Goal: Task Accomplishment & Management: Use online tool/utility

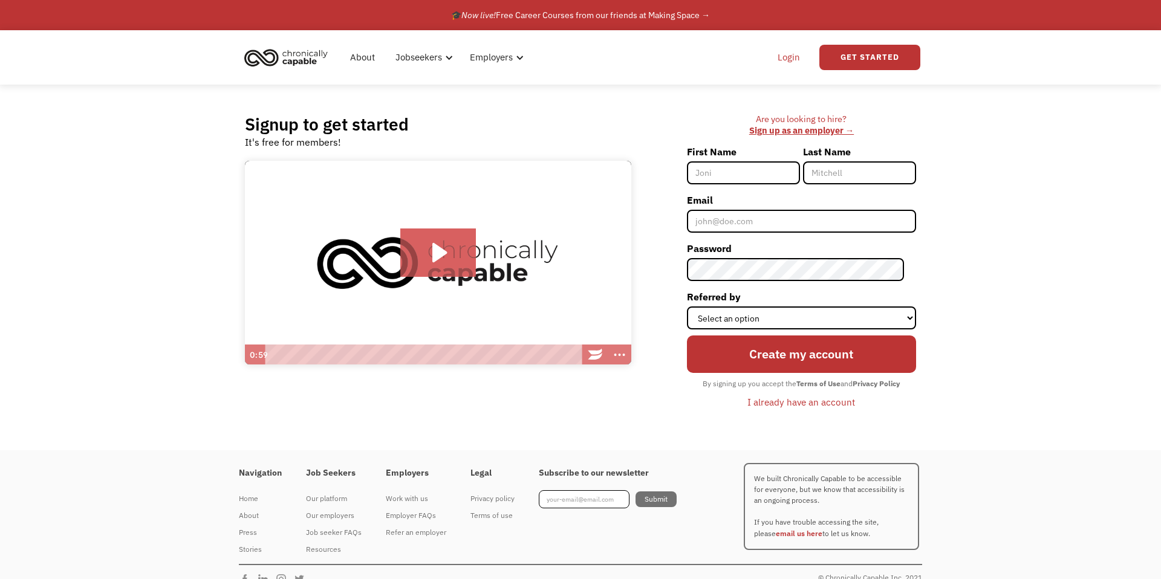
click at [799, 56] on link "Login" at bounding box center [788, 57] width 37 height 39
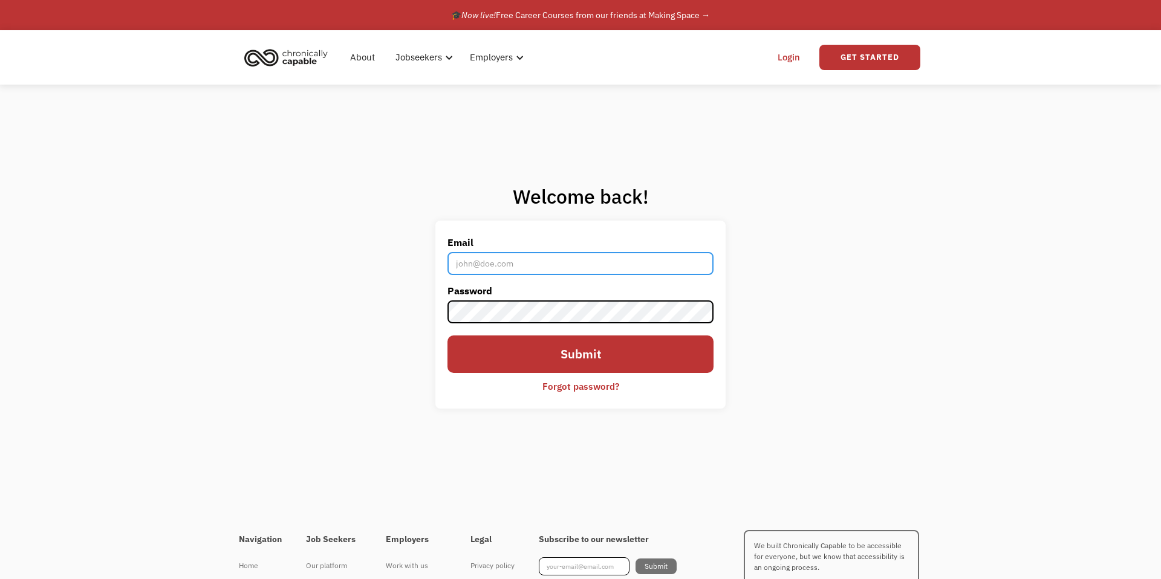
type input "[EMAIL_ADDRESS][DOMAIN_NAME]"
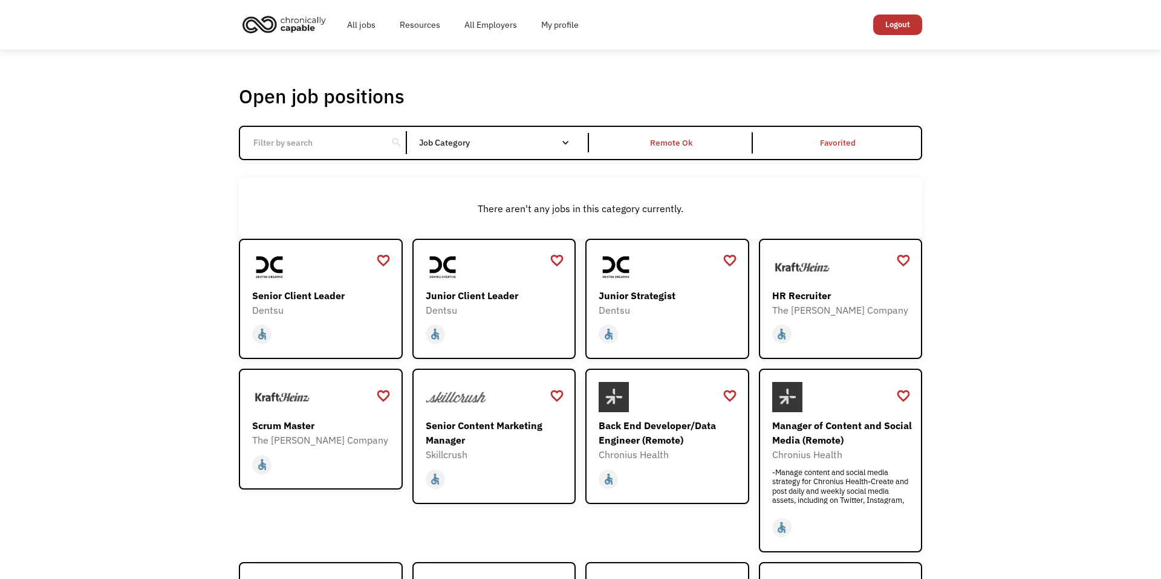
click at [473, 140] on div "Job Category" at bounding box center [500, 142] width 163 height 8
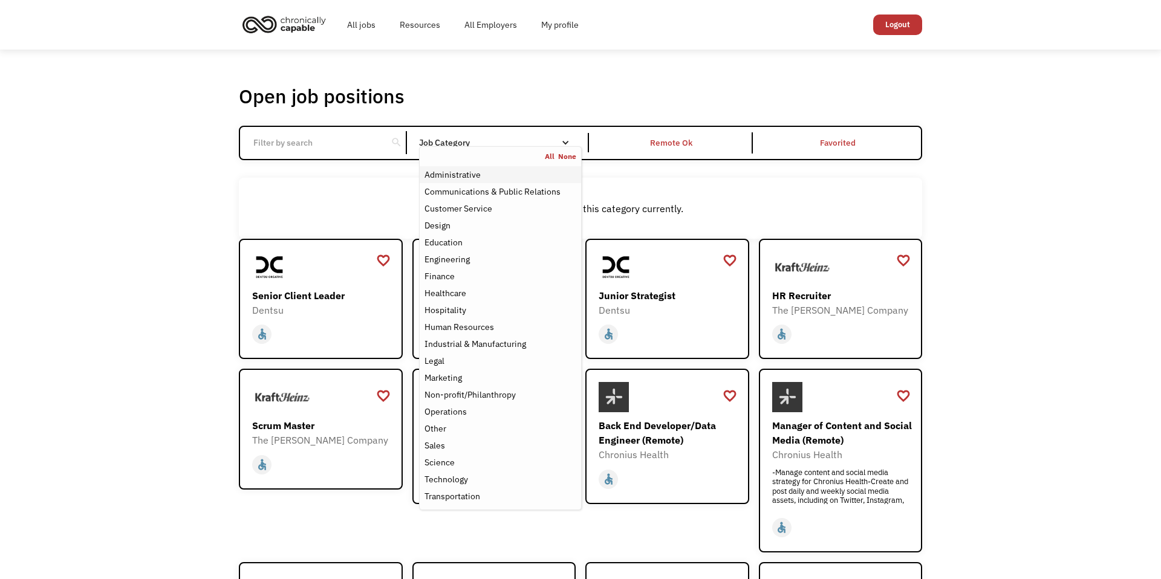
click at [455, 180] on div "Administrative" at bounding box center [452, 174] width 56 height 15
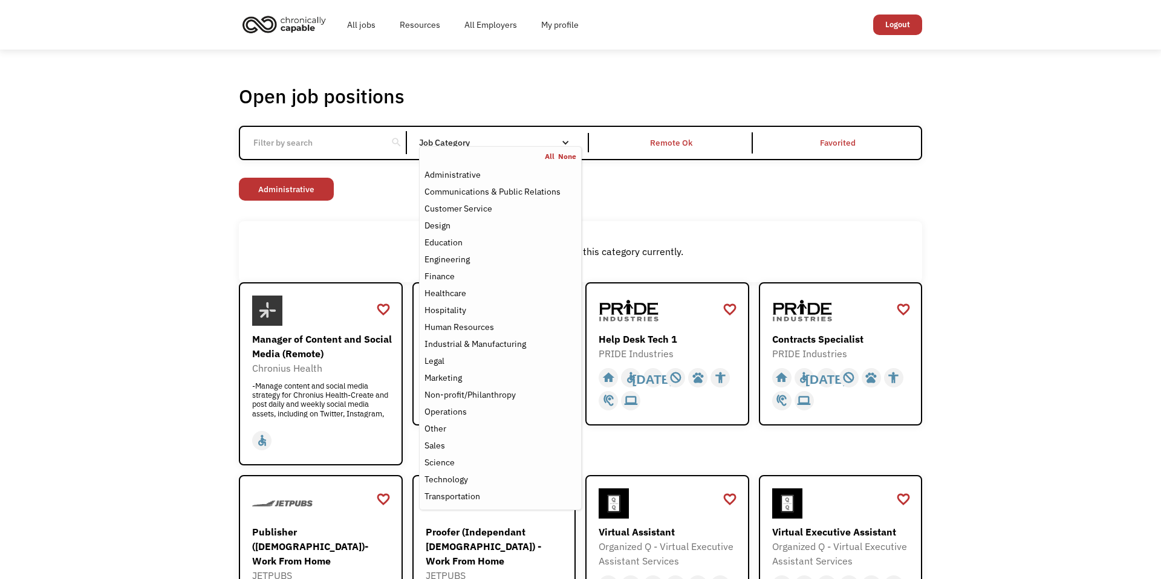
click at [475, 195] on div "Communications & Public Relations" at bounding box center [492, 191] width 136 height 15
click at [340, 236] on div "There aren't any jobs in this category currently." at bounding box center [580, 251] width 683 height 61
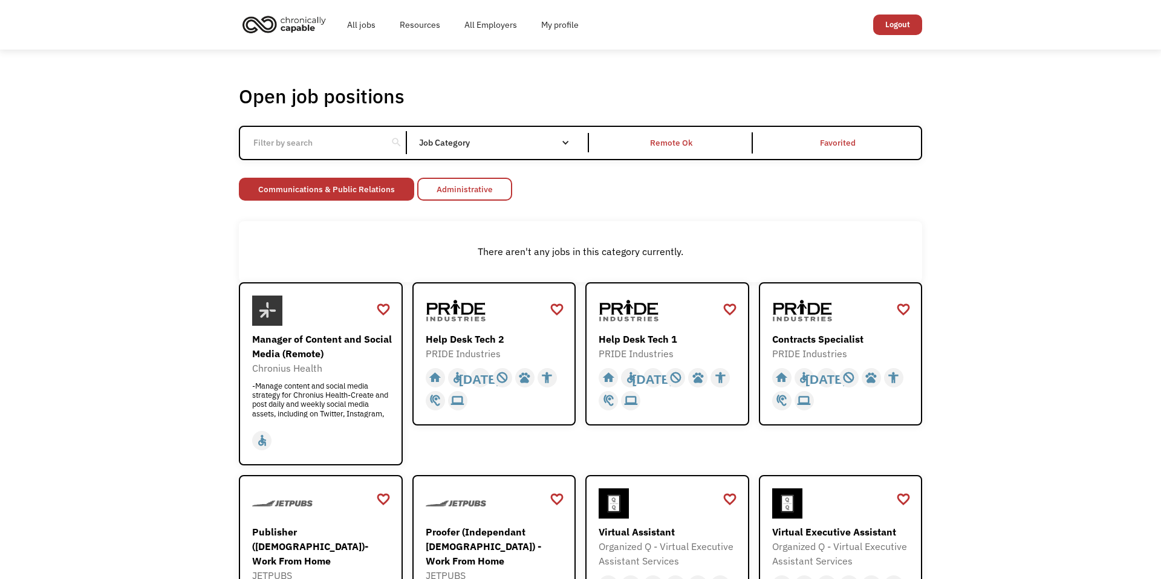
click at [487, 187] on link "Administrative" at bounding box center [464, 189] width 95 height 23
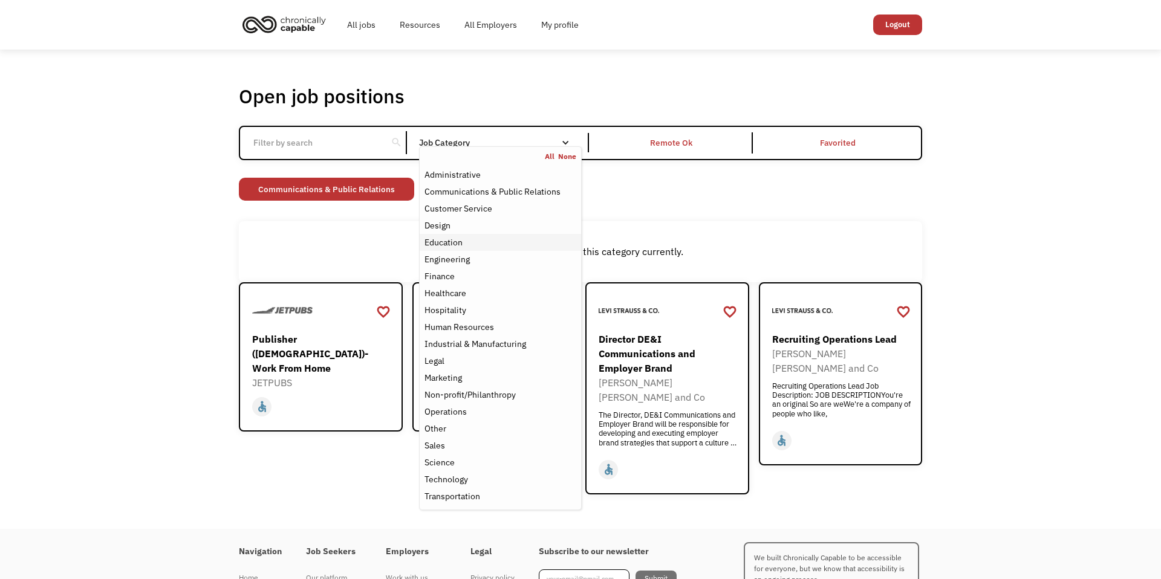
click at [473, 246] on div "Education" at bounding box center [500, 242] width 152 height 15
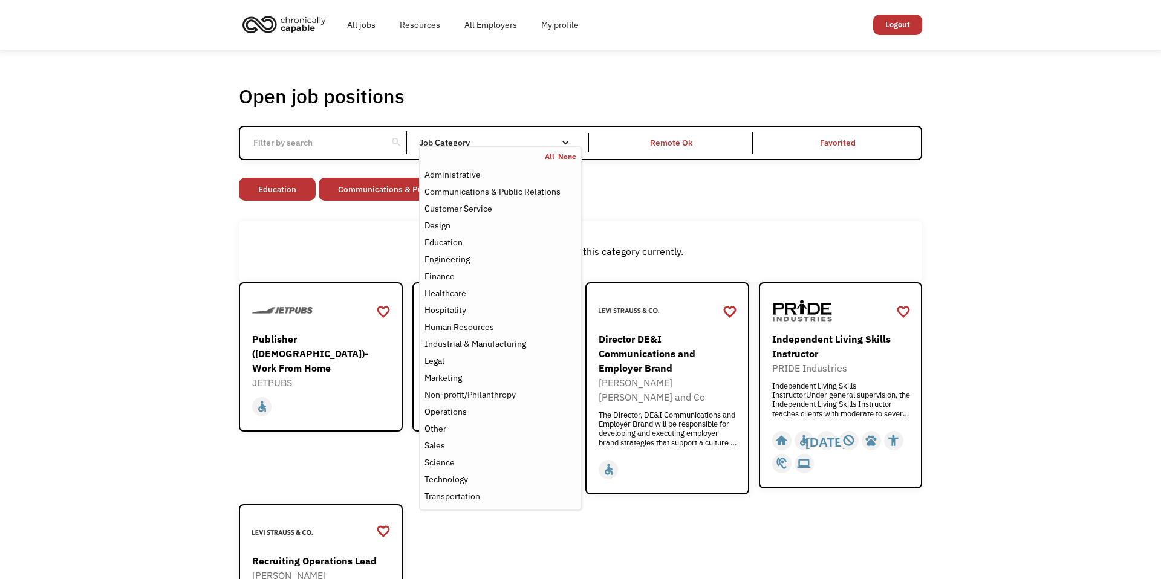
click at [290, 228] on div "There aren't any jobs in this category currently." at bounding box center [580, 251] width 683 height 61
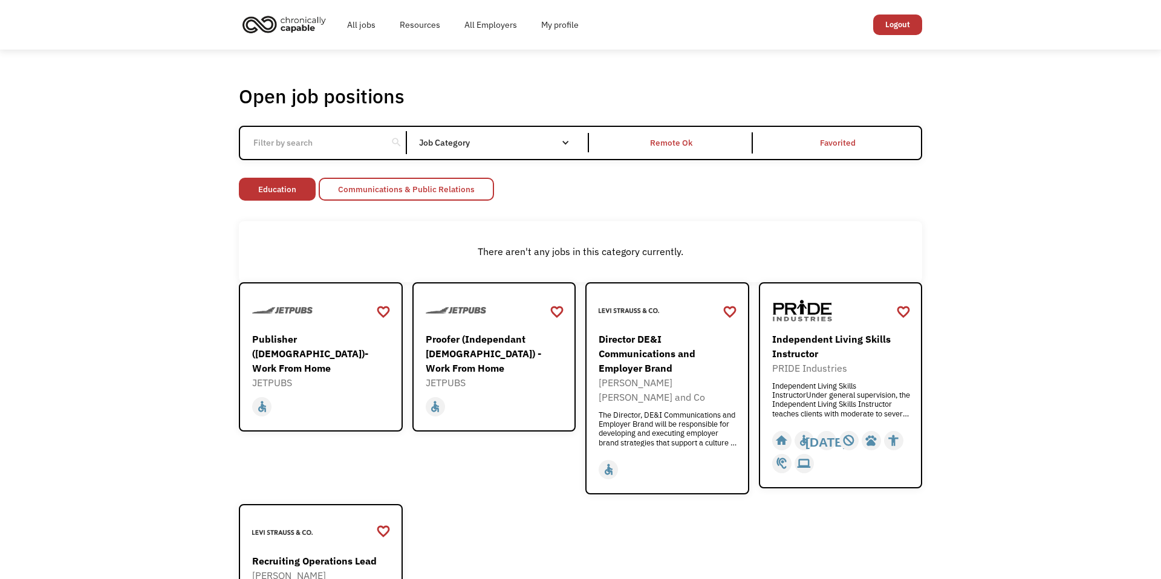
click at [383, 186] on link "Communications & Public Relations" at bounding box center [406, 189] width 175 height 23
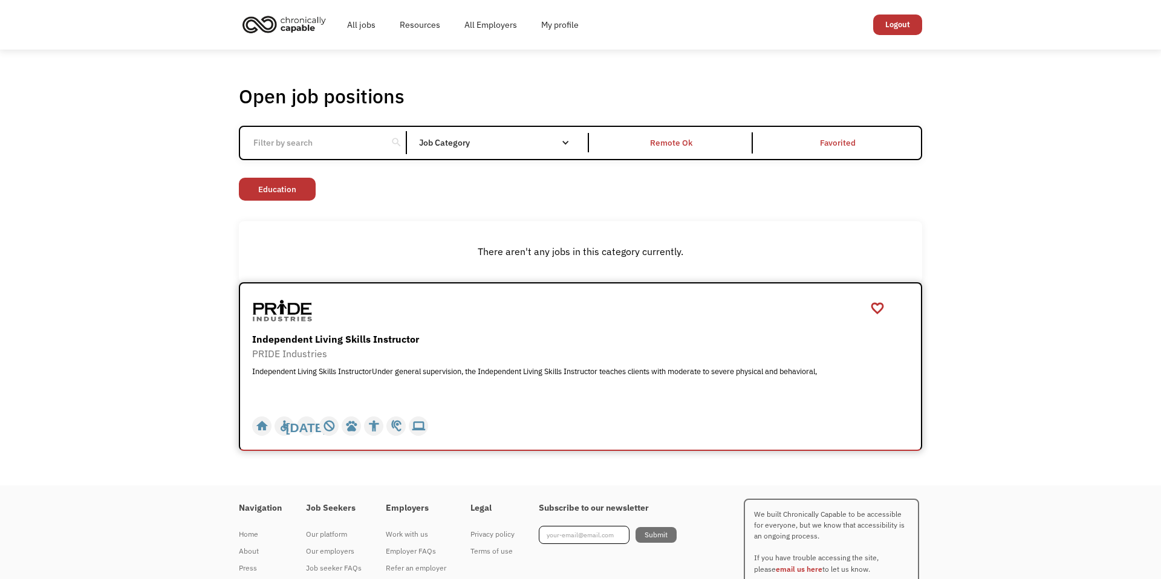
scroll to position [5, 0]
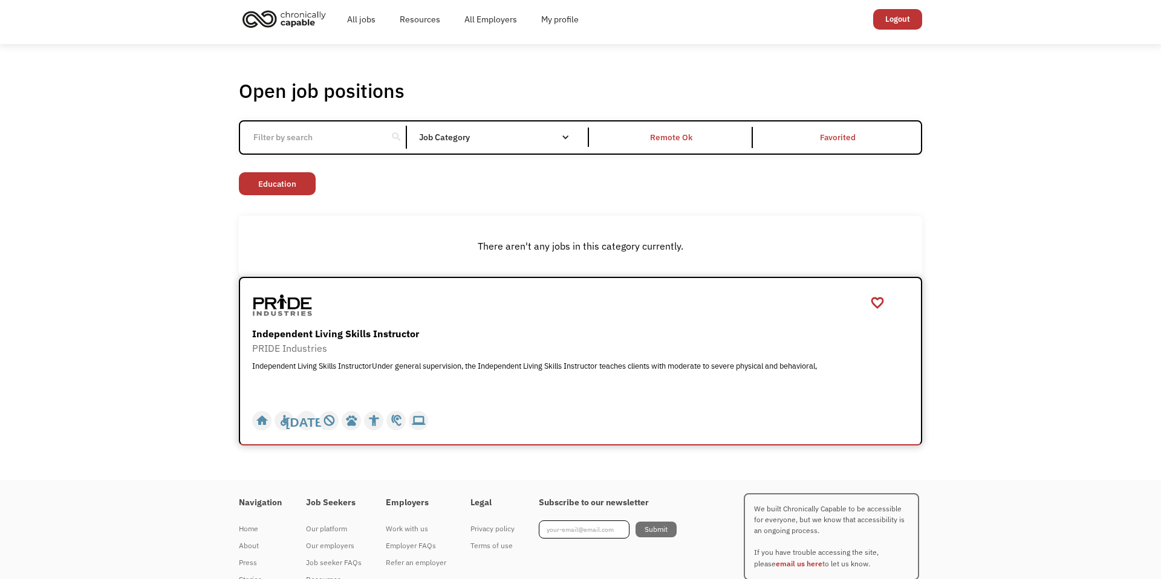
click at [314, 345] on div "PRIDE Industries" at bounding box center [582, 348] width 660 height 15
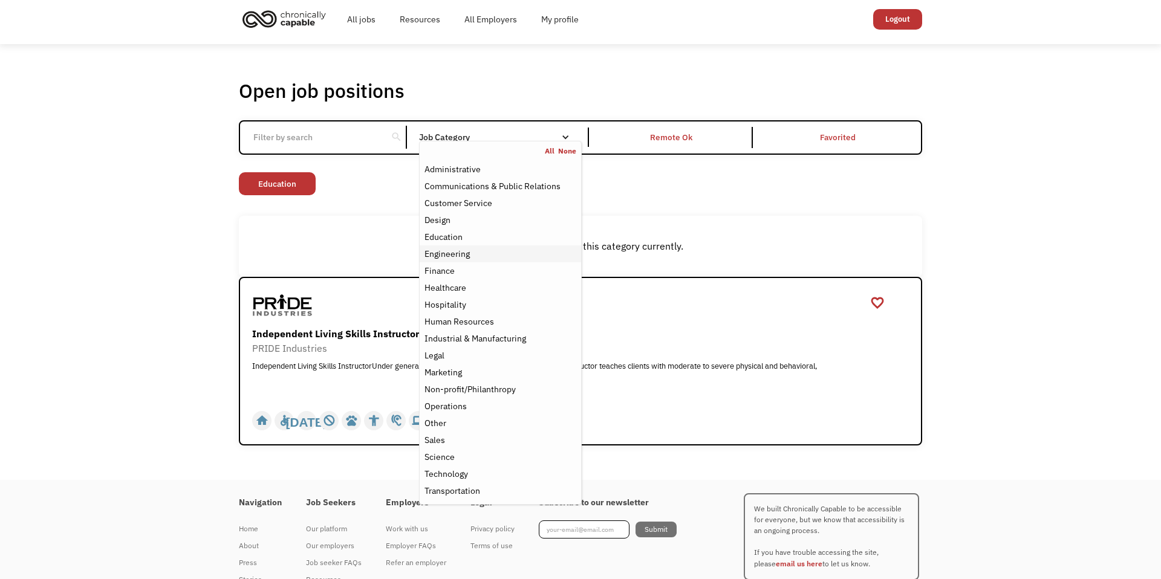
click at [477, 255] on div "Engineering" at bounding box center [500, 254] width 152 height 15
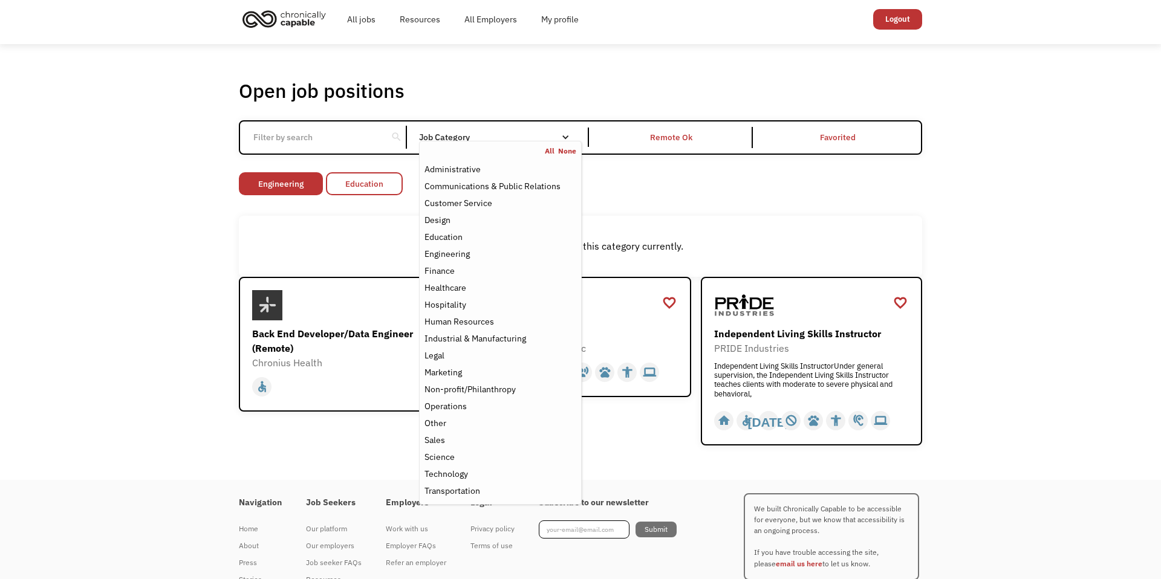
click at [377, 178] on link "Education" at bounding box center [364, 183] width 77 height 23
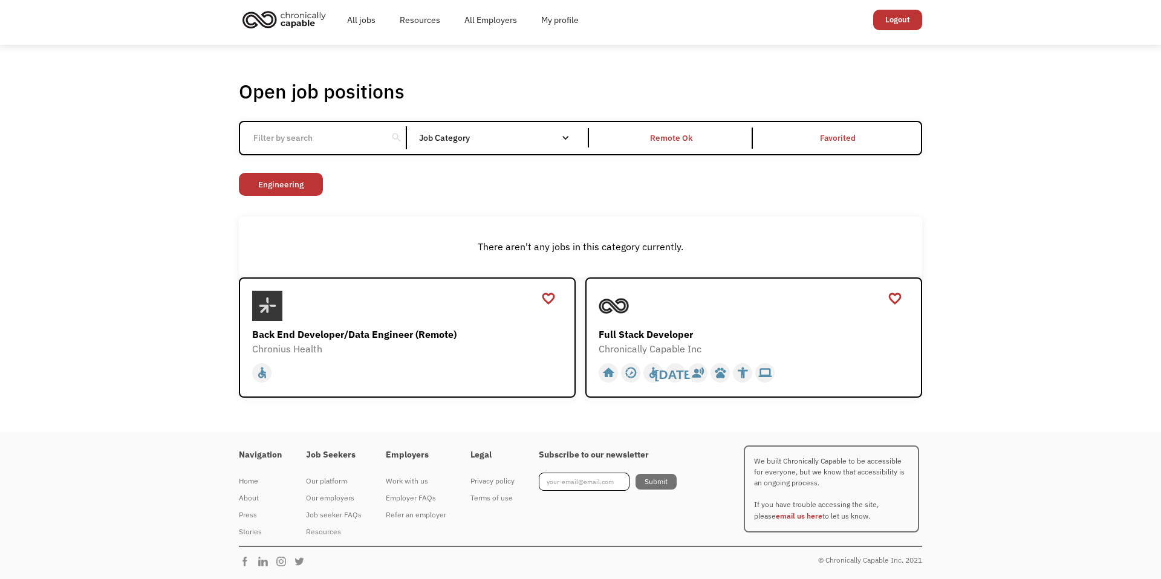
scroll to position [5, 0]
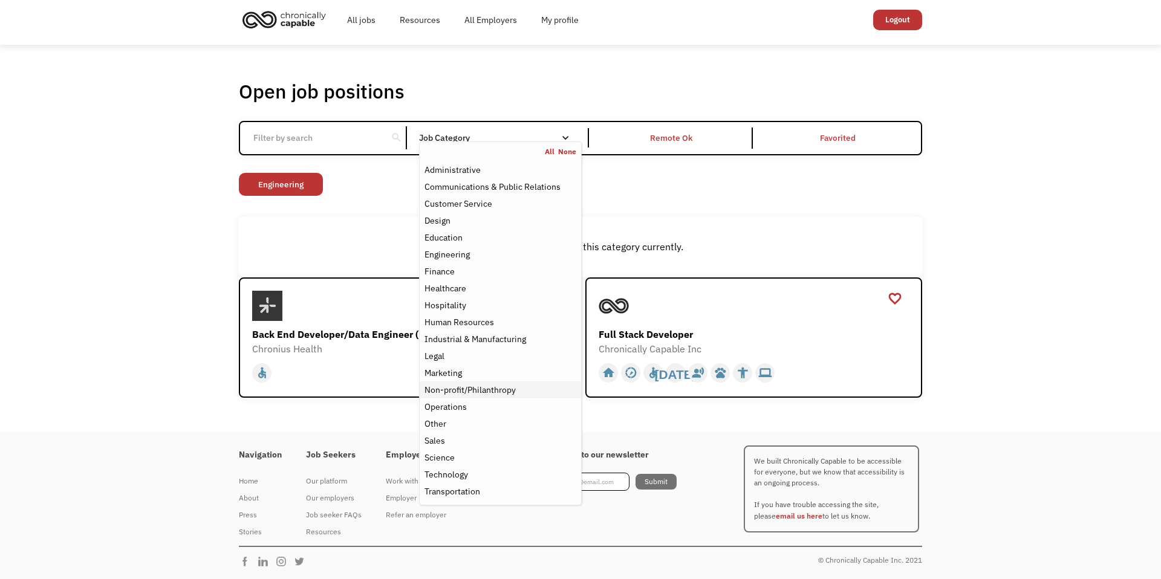
click at [495, 391] on div "Non-profit/Philanthropy" at bounding box center [469, 390] width 91 height 15
click at [386, 187] on link "Engineering" at bounding box center [414, 184] width 84 height 23
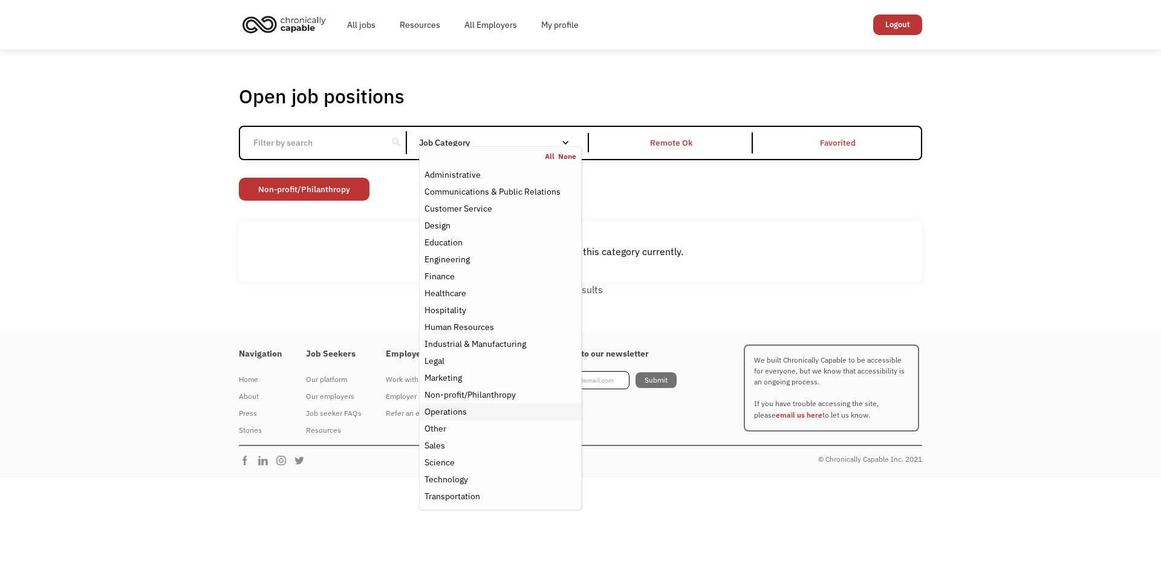
click at [527, 415] on div "Operations" at bounding box center [500, 412] width 152 height 15
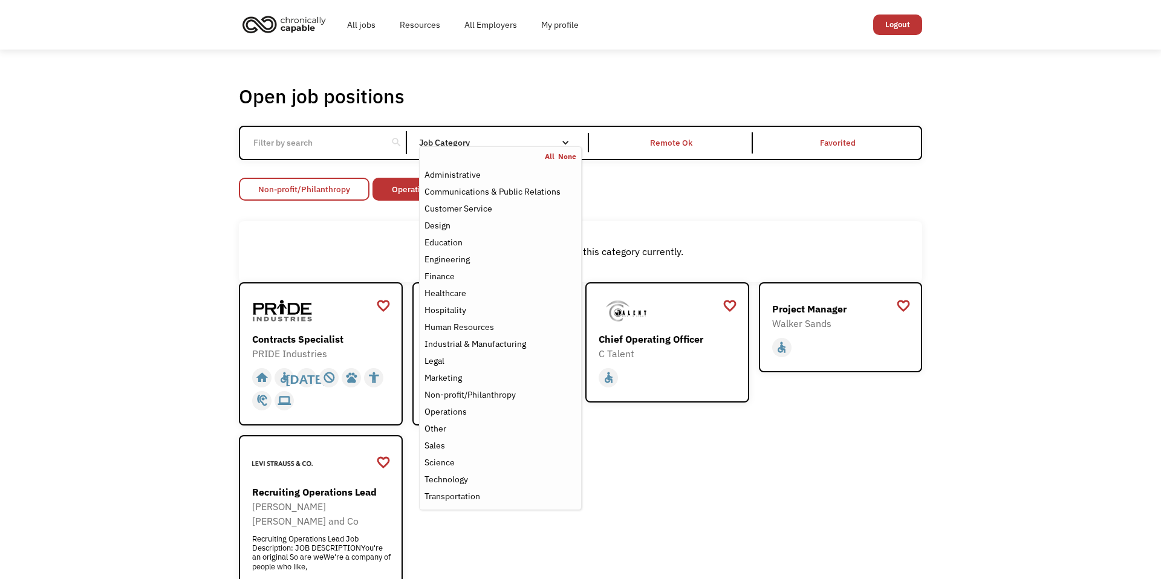
click at [333, 195] on link "Non-profit/Philanthropy" at bounding box center [304, 189] width 131 height 23
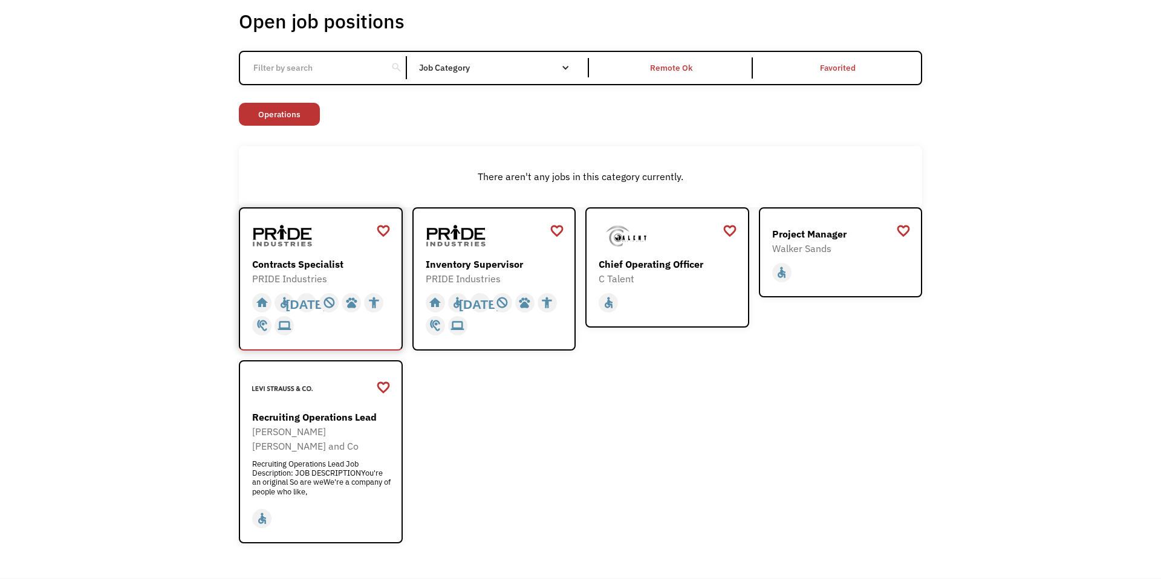
scroll to position [77, 0]
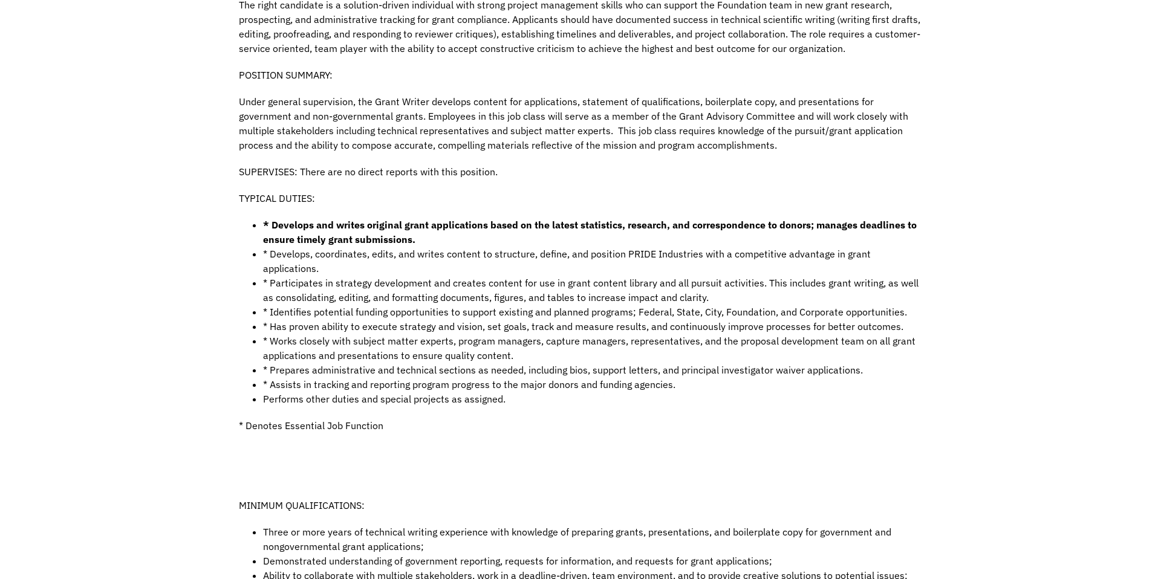
scroll to position [412, 0]
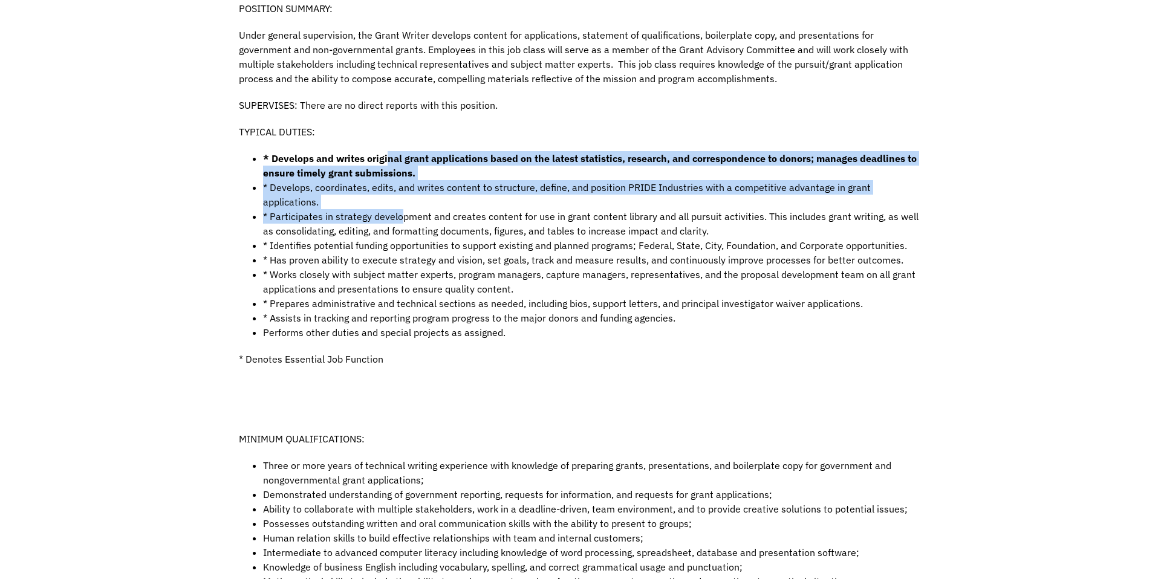
drag, startPoint x: 386, startPoint y: 163, endPoint x: 395, endPoint y: 213, distance: 51.7
click at [398, 212] on ul "* Develops and writes original grant applications based on the latest statistic…" at bounding box center [580, 245] width 683 height 189
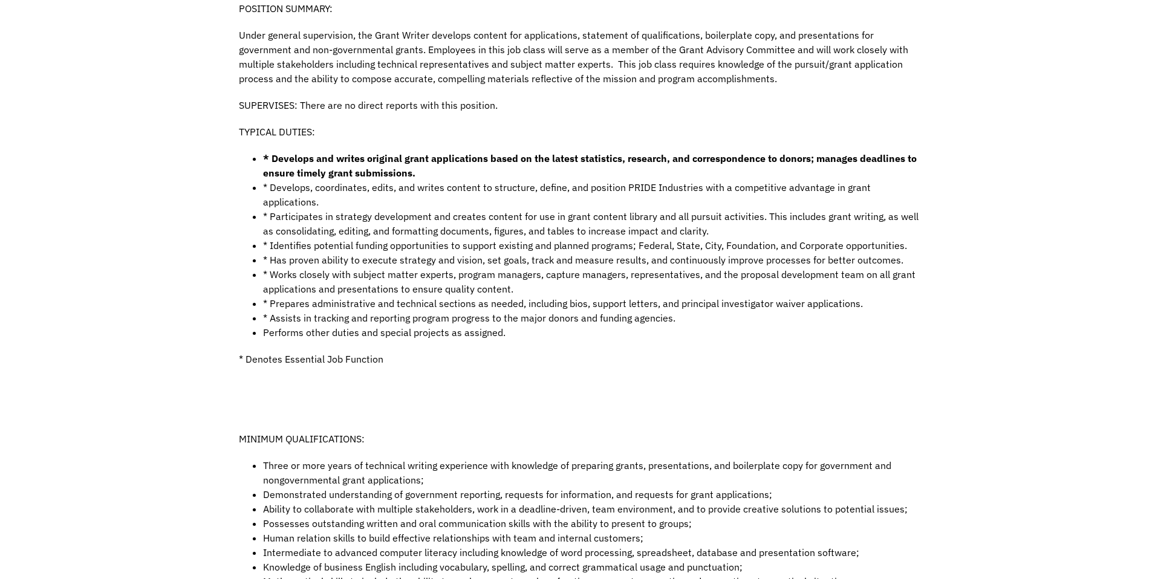
click at [397, 267] on li "* Works closely with subject matter experts, program managers, capture managers…" at bounding box center [592, 281] width 659 height 29
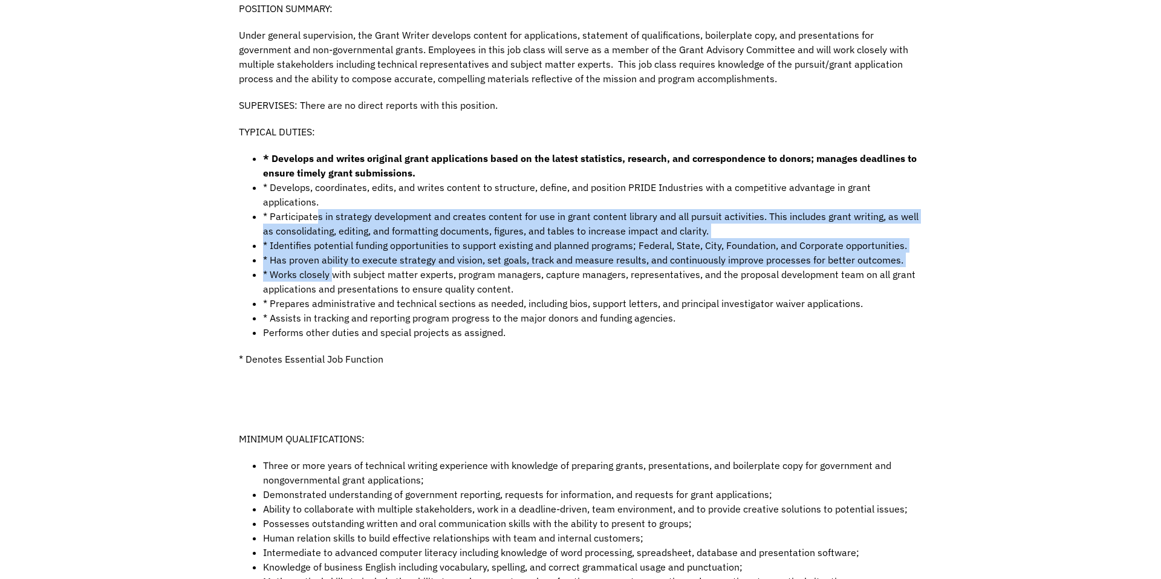
drag, startPoint x: 316, startPoint y: 203, endPoint x: 336, endPoint y: 270, distance: 70.0
click at [336, 268] on ul "* Develops and writes original grant applications based on the latest statistic…" at bounding box center [580, 245] width 683 height 189
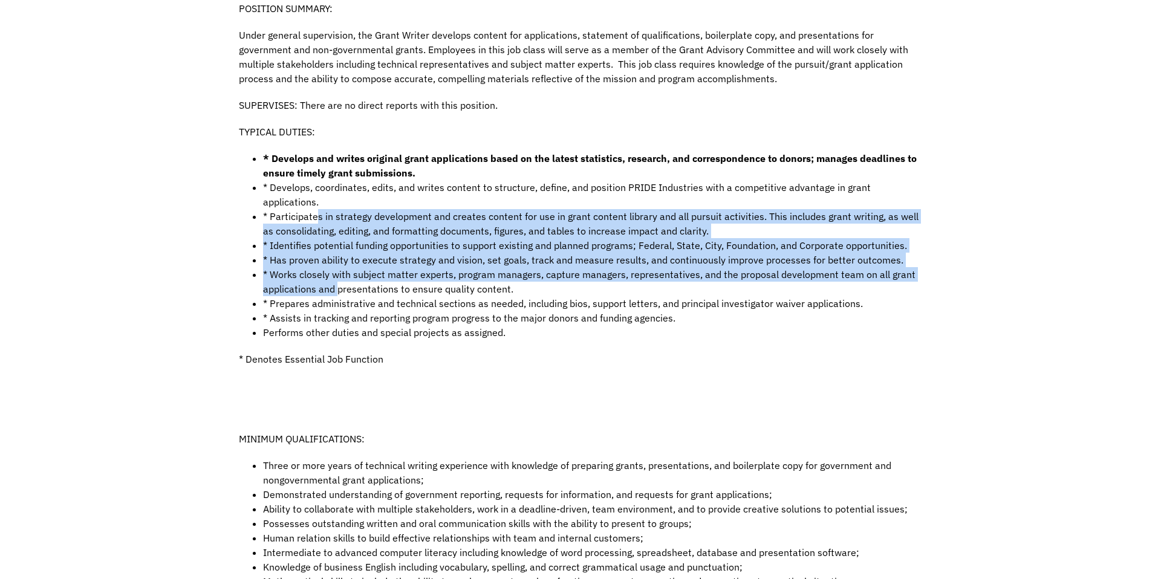
click at [336, 270] on li "* Works closely with subject matter experts, program managers, capture managers…" at bounding box center [592, 281] width 659 height 29
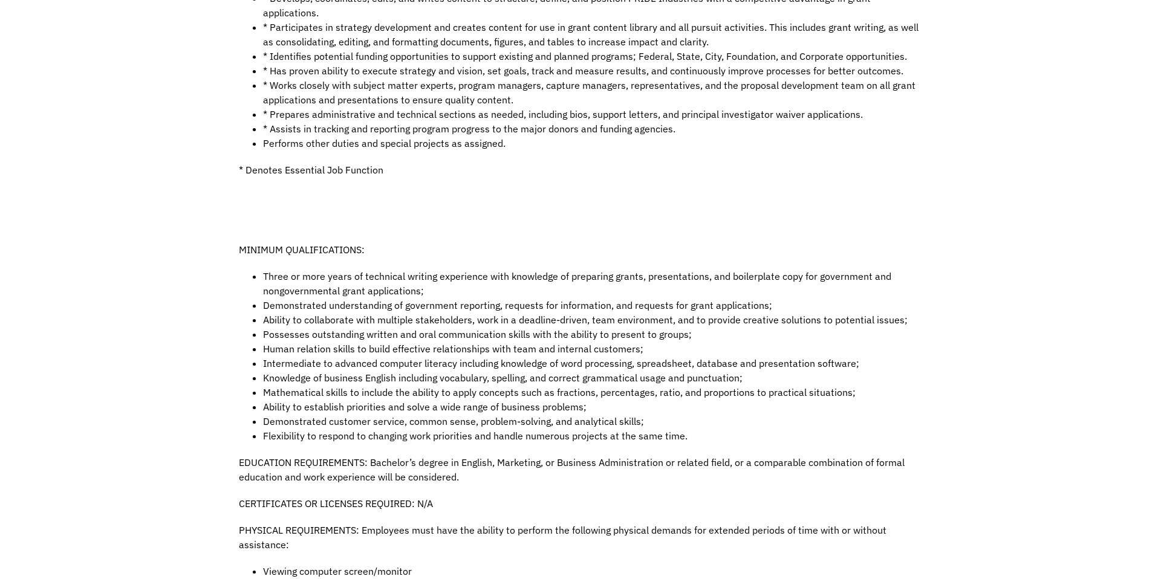
scroll to position [616, 0]
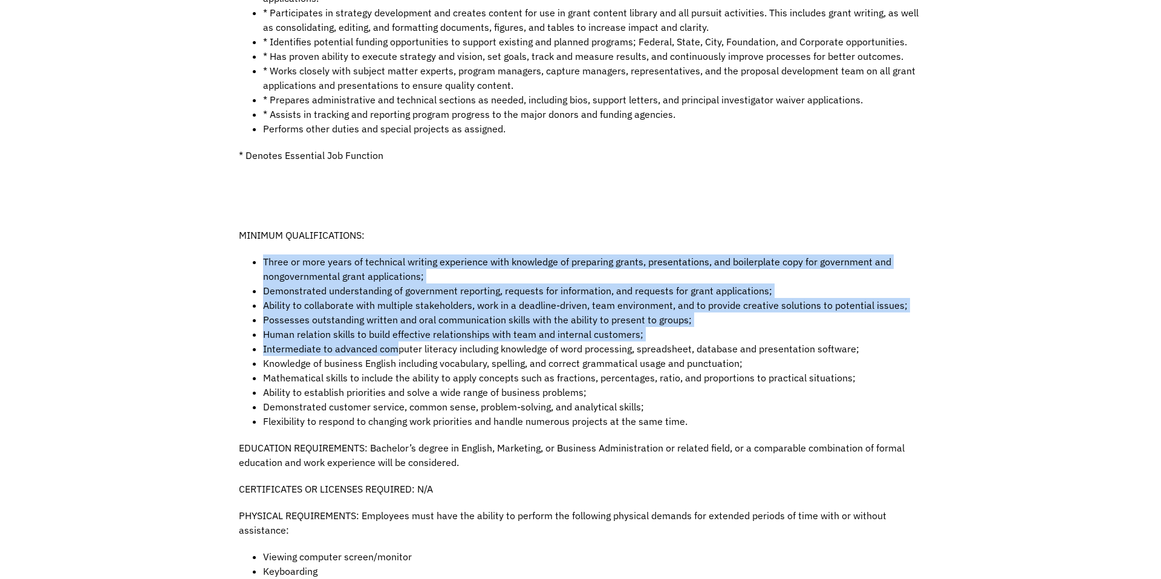
drag, startPoint x: 348, startPoint y: 233, endPoint x: 394, endPoint y: 330, distance: 107.6
click at [394, 330] on div "The right candidate is a solution-driven individual with strong project managem…" at bounding box center [580, 221] width 683 height 1016
click at [394, 342] on li "Intermediate to advanced computer literacy including knowledge of word processi…" at bounding box center [592, 349] width 659 height 15
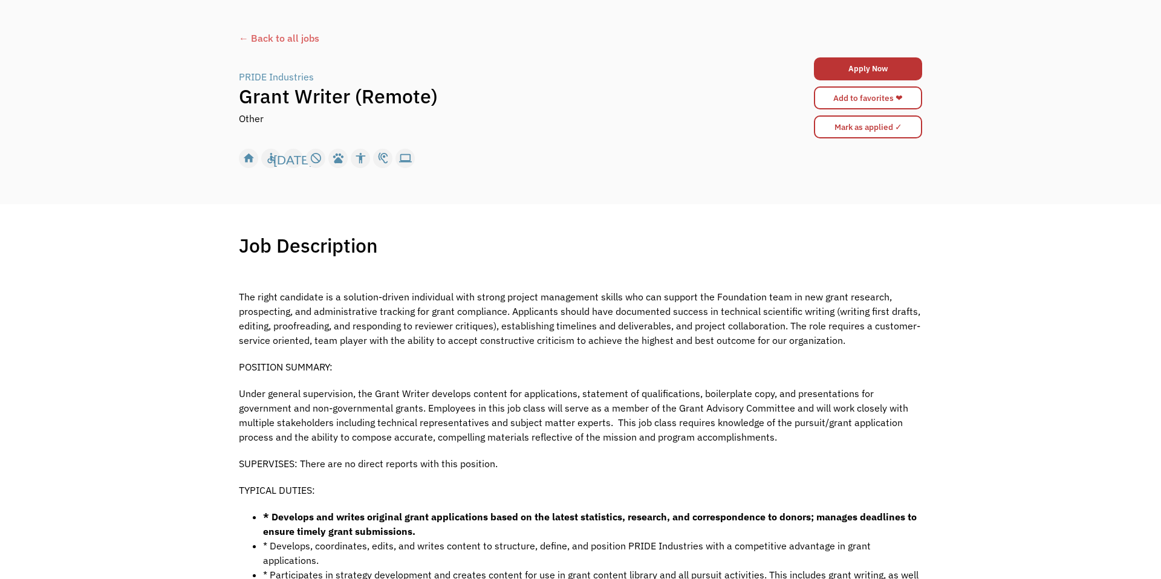
scroll to position [29, 0]
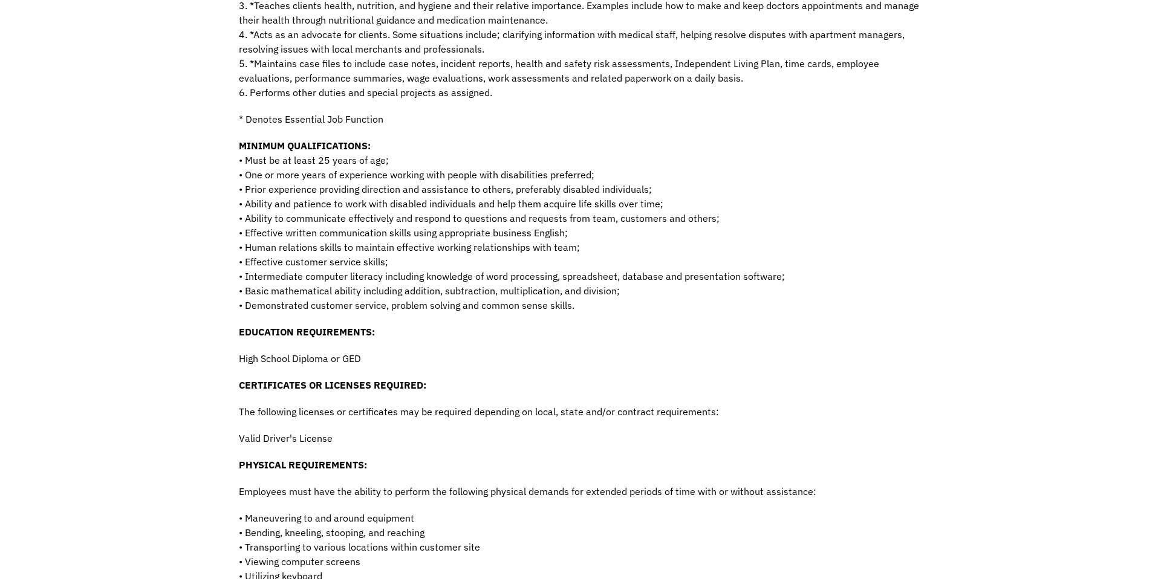
scroll to position [492, 0]
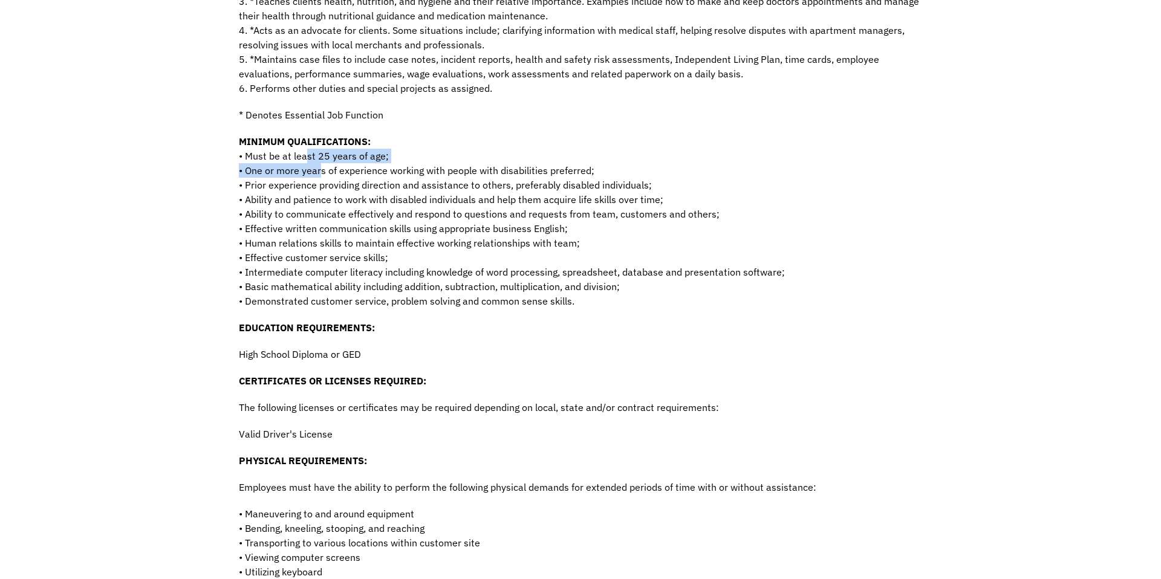
drag, startPoint x: 308, startPoint y: 159, endPoint x: 321, endPoint y: 171, distance: 18.0
click at [321, 171] on p "MINIMUM QUALIFICATIONS: • Must be at least 25 years of age; • One or more years…" at bounding box center [580, 221] width 683 height 174
click at [364, 168] on p "MINIMUM QUALIFICATIONS: • Must be at least 25 years of age; • One or more years…" at bounding box center [580, 221] width 683 height 174
drag, startPoint x: 359, startPoint y: 177, endPoint x: 547, endPoint y: 174, distance: 188.1
click at [547, 174] on p "MINIMUM QUALIFICATIONS: • Must be at least 25 years of age; • One or more years…" at bounding box center [580, 221] width 683 height 174
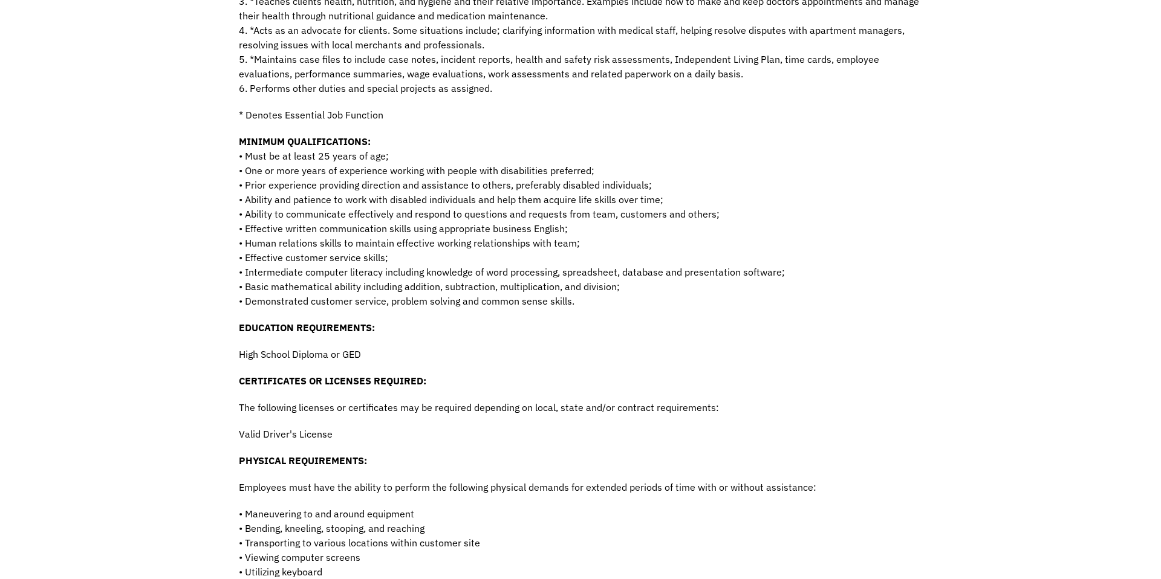
click at [547, 174] on p "MINIMUM QUALIFICATIONS: • Must be at least 25 years of age; • One or more years…" at bounding box center [580, 221] width 683 height 174
